Goal: Task Accomplishment & Management: Use online tool/utility

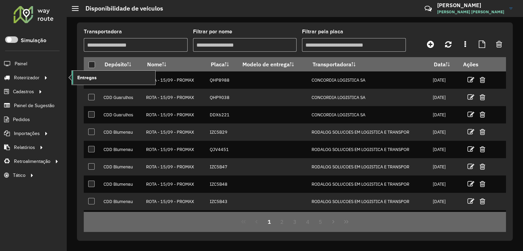
click at [116, 82] on link "Entregas" at bounding box center [113, 78] width 83 height 14
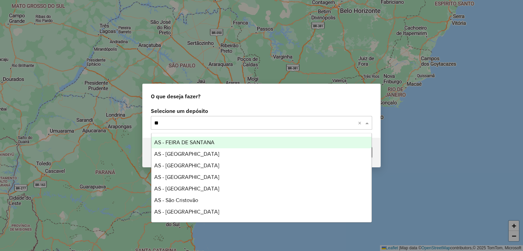
type input "***"
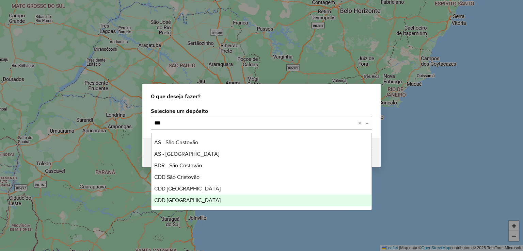
click at [197, 201] on div "CDD [GEOGRAPHIC_DATA]" at bounding box center [262, 201] width 220 height 12
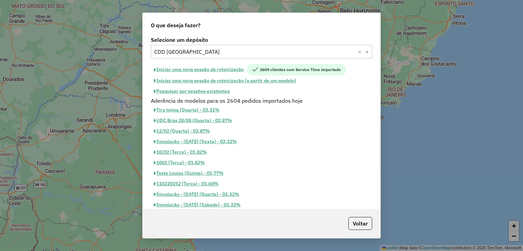
click at [224, 91] on button "Pesquisar por sessões existentes" at bounding box center [192, 91] width 82 height 11
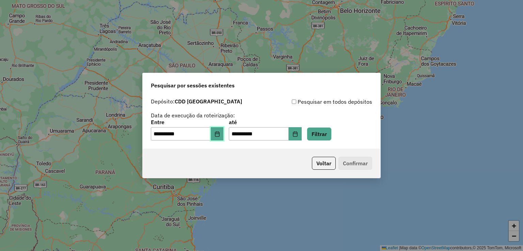
click at [218, 134] on button "Choose Date" at bounding box center [217, 134] width 13 height 14
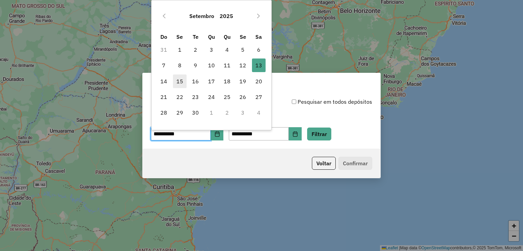
click at [179, 77] on span "15" at bounding box center [180, 82] width 14 height 14
type input "**********"
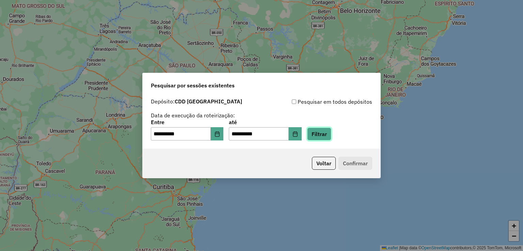
click at [331, 138] on button "Filtrar" at bounding box center [319, 134] width 24 height 13
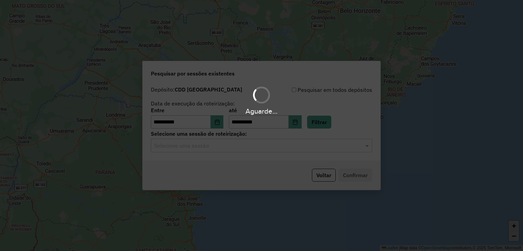
click at [204, 151] on div "Selecione uma sessão" at bounding box center [261, 146] width 221 height 14
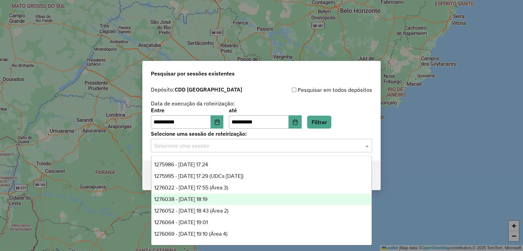
scroll to position [34, 0]
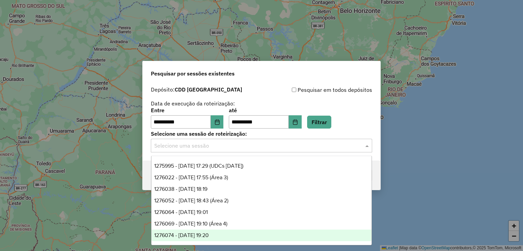
click at [232, 236] on div "1276074 - 15/09/2025 19:20" at bounding box center [262, 236] width 220 height 12
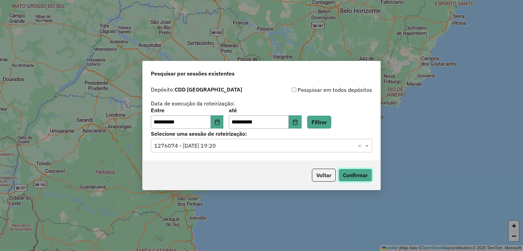
click at [358, 175] on button "Confirmar" at bounding box center [356, 175] width 34 height 13
click at [213, 144] on input "text" at bounding box center [254, 146] width 201 height 8
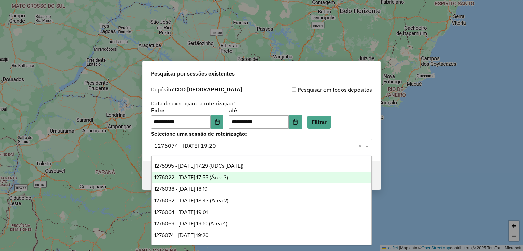
click at [228, 179] on span "1276022 - 15/09/2025 17:55 (Área 3)" at bounding box center [191, 178] width 74 height 6
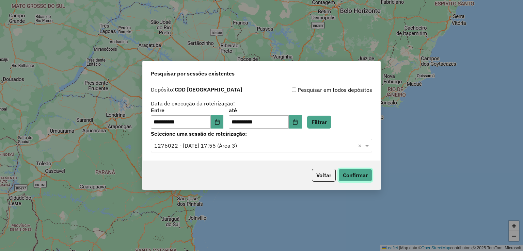
click at [353, 175] on button "Confirmar" at bounding box center [356, 175] width 34 height 13
click at [237, 145] on input "text" at bounding box center [254, 146] width 201 height 8
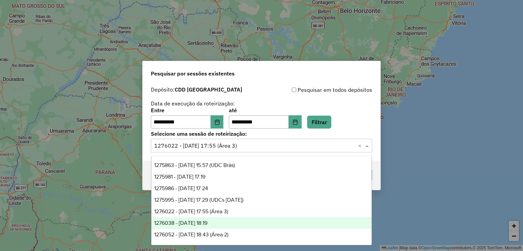
click at [233, 223] on div "1276038 - 15/09/2025 18:19" at bounding box center [262, 224] width 220 height 12
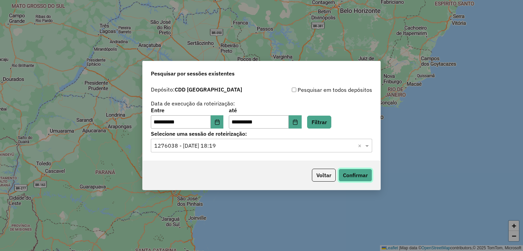
click at [358, 178] on button "Confirmar" at bounding box center [356, 175] width 34 height 13
click at [250, 149] on input "text" at bounding box center [254, 146] width 201 height 8
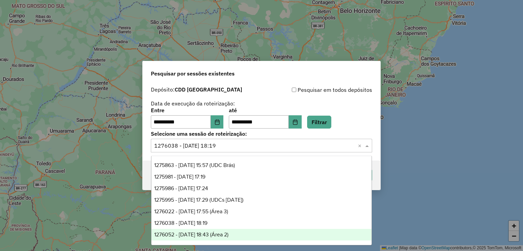
click at [229, 235] on span "1276052 - 15/09/2025 18:43 (Área 2)" at bounding box center [191, 235] width 74 height 6
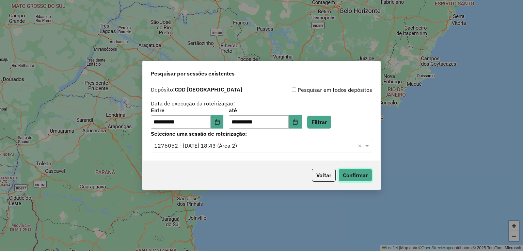
click at [353, 174] on button "Confirmar" at bounding box center [356, 175] width 34 height 13
click at [256, 146] on input "text" at bounding box center [254, 146] width 201 height 8
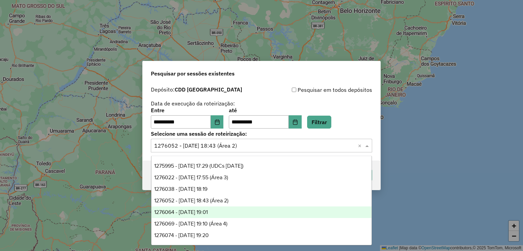
click at [237, 217] on div "1276064 - 15/09/2025 19:01" at bounding box center [262, 213] width 220 height 12
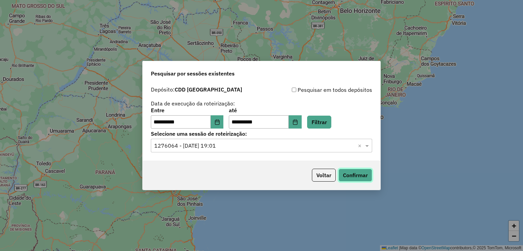
click at [356, 178] on button "Confirmar" at bounding box center [356, 175] width 34 height 13
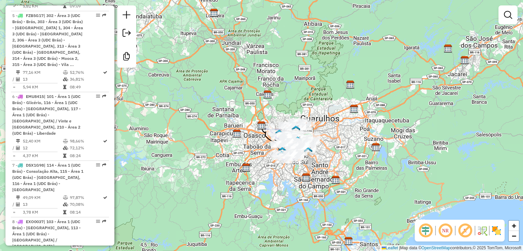
scroll to position [546, 0]
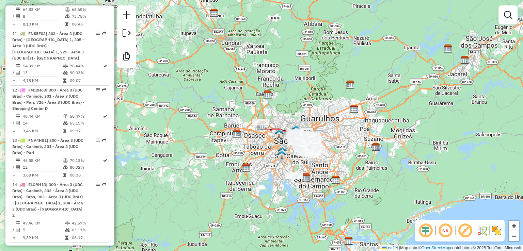
scroll to position [819, 0]
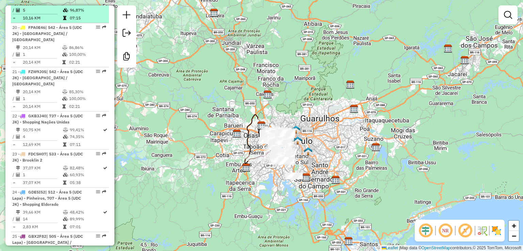
scroll to position [1262, 0]
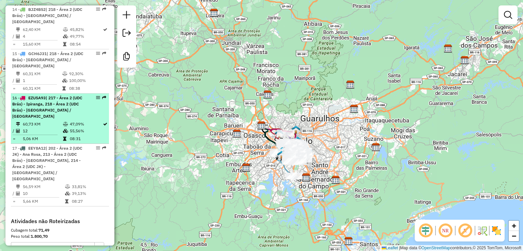
scroll to position [964, 0]
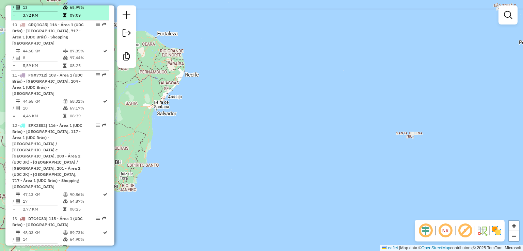
scroll to position [688, 0]
